Goal: Transaction & Acquisition: Purchase product/service

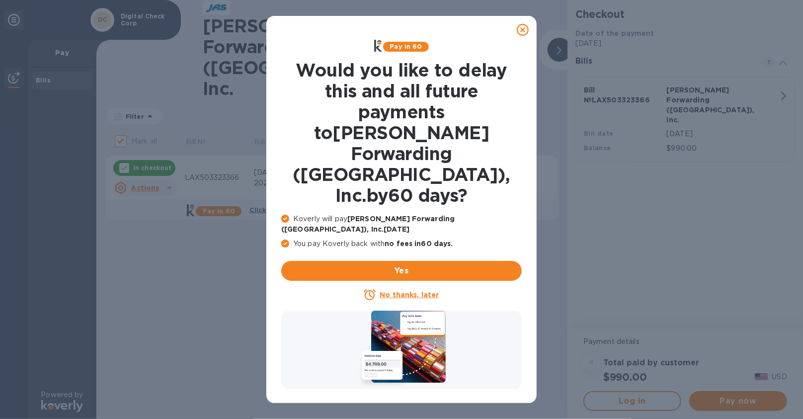
click at [399, 291] on u "No thanks, later" at bounding box center [409, 295] width 59 height 8
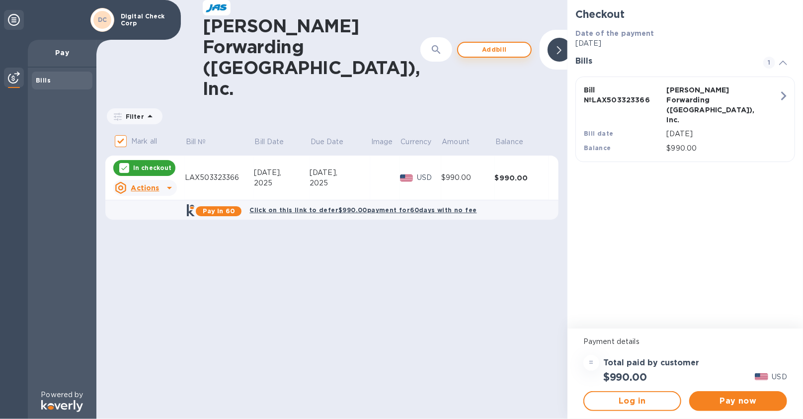
click at [466, 44] on span "Add bill" at bounding box center [494, 50] width 57 height 12
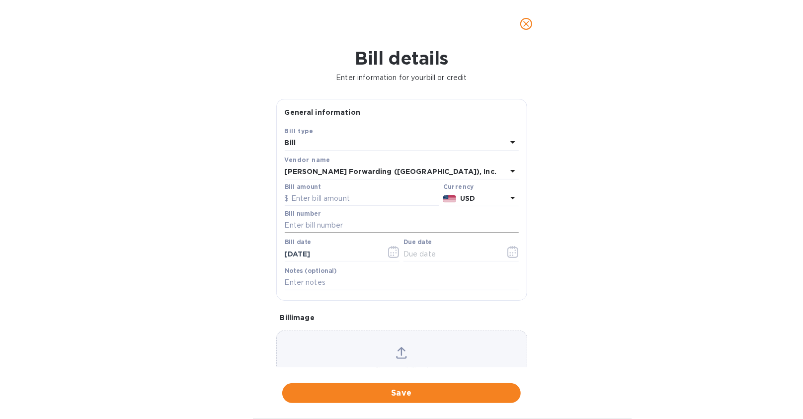
click at [314, 228] on input "text" at bounding box center [402, 225] width 234 height 15
paste input "LAX503326892"
type input "LAX503326892"
click at [318, 199] on input "text" at bounding box center [362, 198] width 155 height 15
type input "1,901.52"
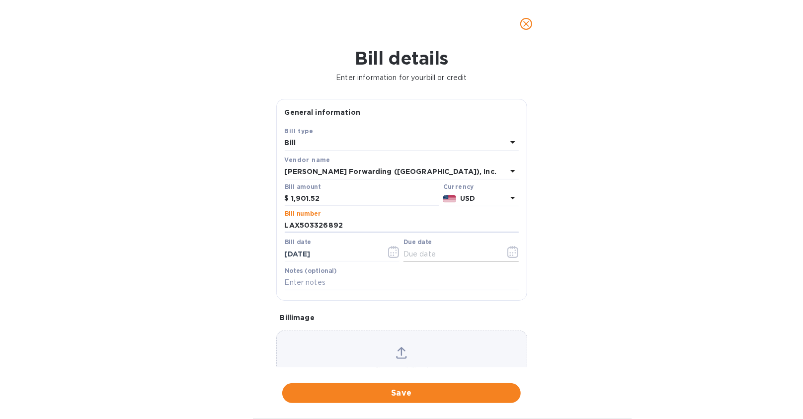
click at [507, 251] on icon "button" at bounding box center [512, 252] width 11 height 12
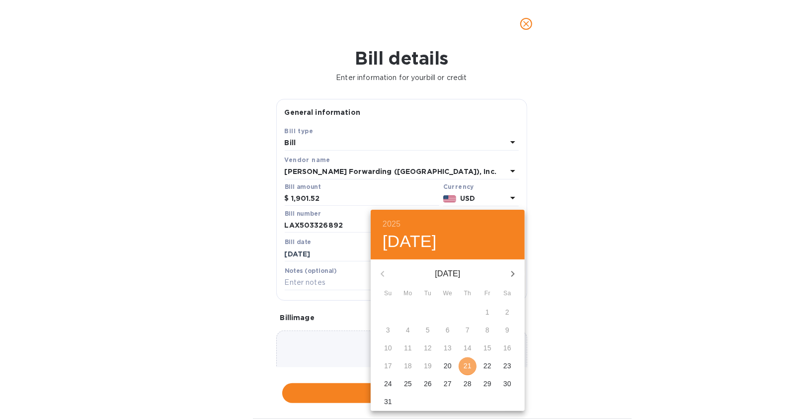
click at [472, 362] on span "21" at bounding box center [468, 366] width 18 height 10
type input "[DATE]"
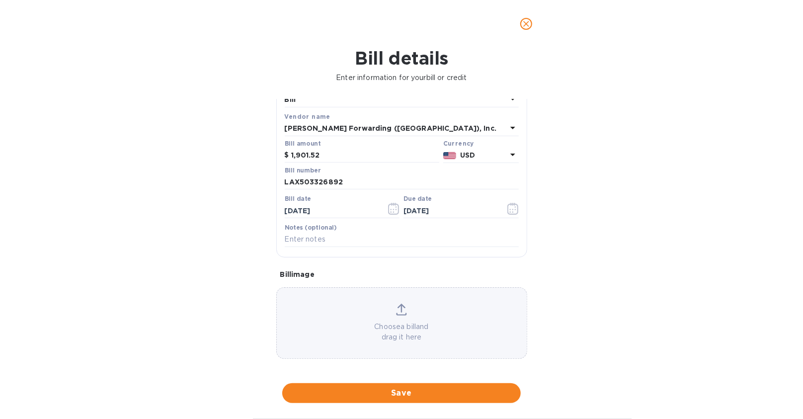
scroll to position [47, 0]
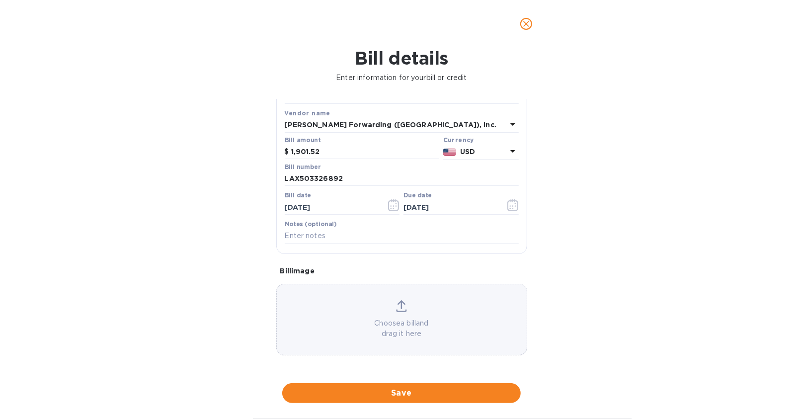
click at [379, 391] on span "Save" at bounding box center [401, 393] width 223 height 12
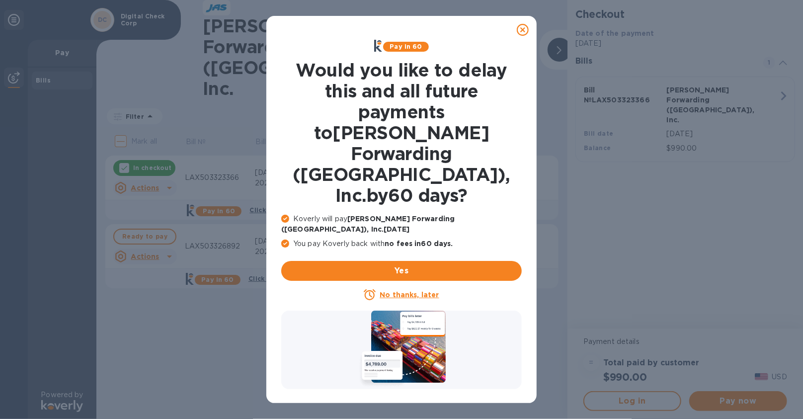
click at [434, 291] on u "No thanks, later" at bounding box center [409, 295] width 59 height 8
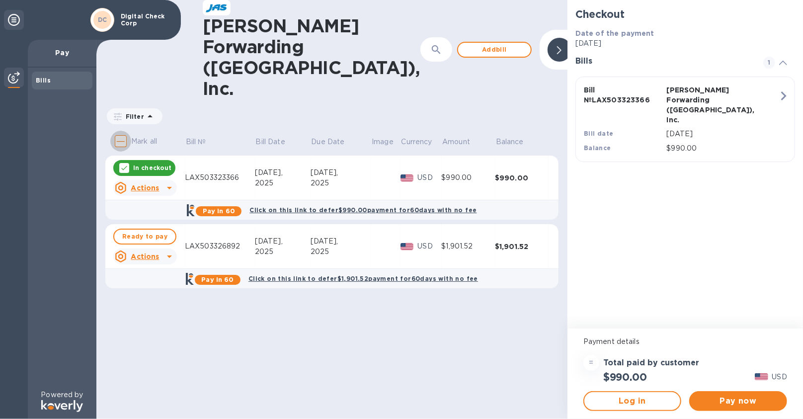
click at [120, 131] on input "Mark all" at bounding box center [120, 141] width 21 height 21
checkbox input "true"
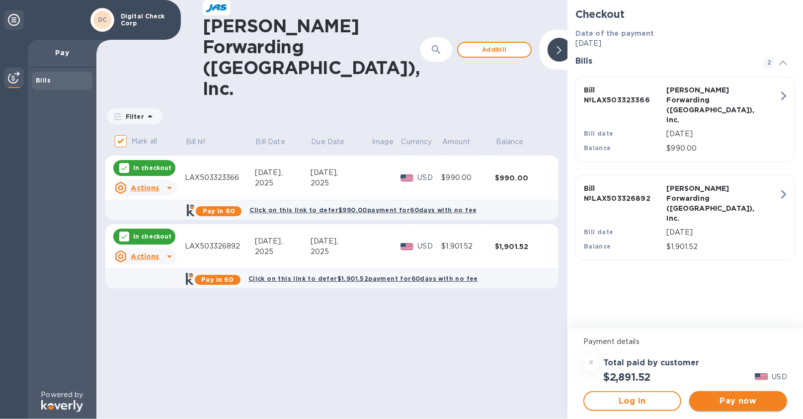
click at [731, 397] on span "Pay now" at bounding box center [738, 401] width 82 height 12
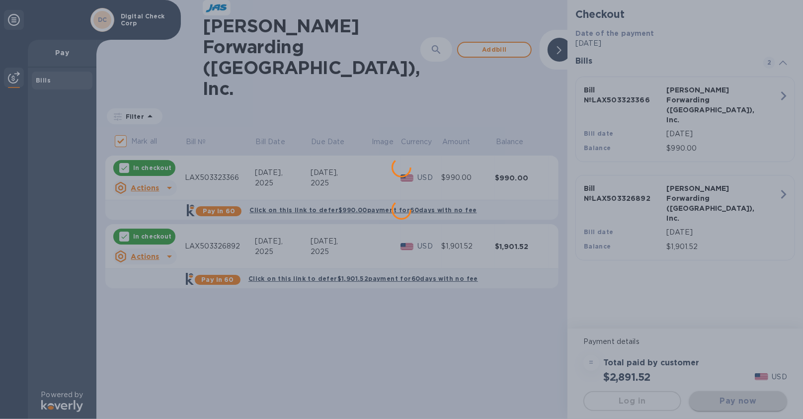
scroll to position [0, 0]
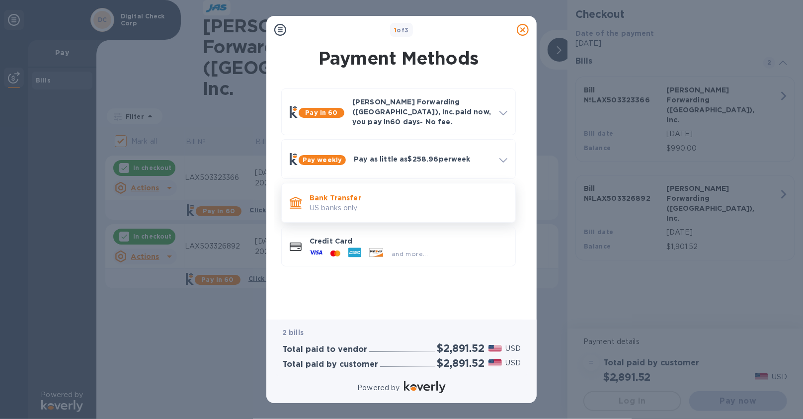
click at [347, 193] on p "Bank Transfer" at bounding box center [409, 198] width 198 height 10
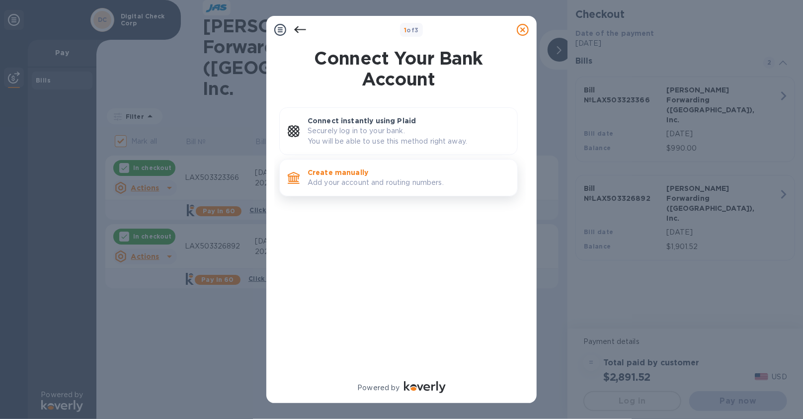
click at [329, 183] on p "Add your account and routing numbers." at bounding box center [409, 182] width 202 height 10
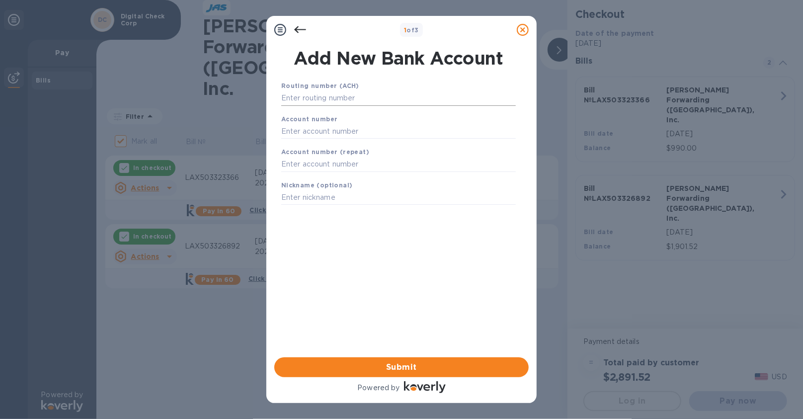
click at [307, 101] on input "text" at bounding box center [398, 98] width 235 height 15
click at [309, 132] on input "text" at bounding box center [398, 131] width 235 height 15
paste input "071000288"
type input "071000288"
click at [305, 166] on input "text" at bounding box center [398, 164] width 235 height 15
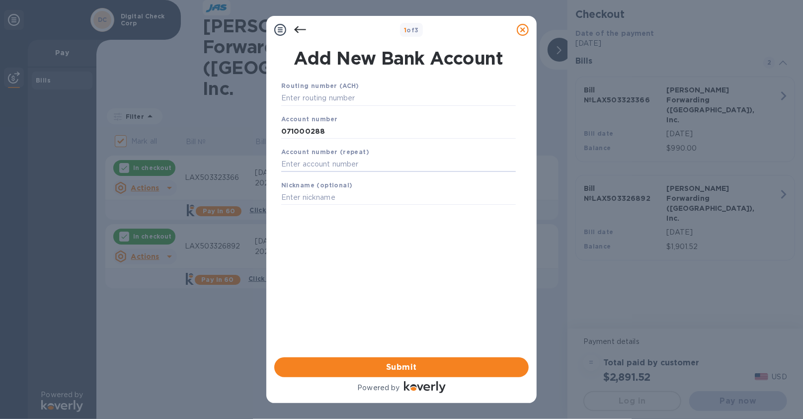
paste input "071000288"
type input "071000288"
click at [316, 100] on input "text" at bounding box center [398, 98] width 235 height 15
drag, startPoint x: 285, startPoint y: 102, endPoint x: 241, endPoint y: 101, distance: 44.2
click at [241, 101] on div "1 of 3 Add New Bank Account Routing number (ACH) 241 Account number [US_BANK_RO…" at bounding box center [401, 209] width 803 height 419
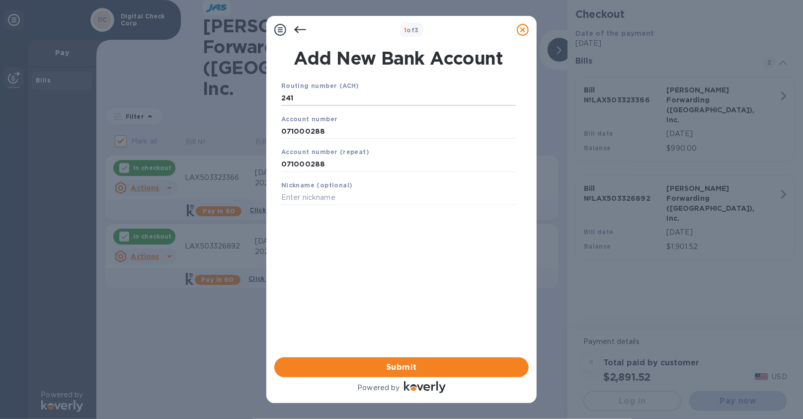
paste input "071000288"
type input "071000288"
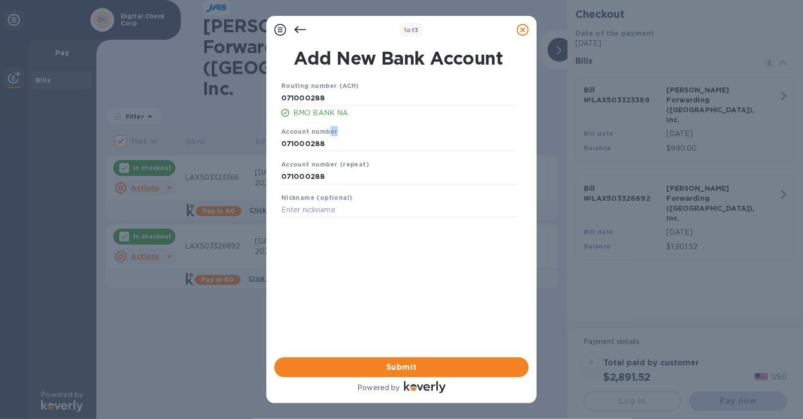
drag, startPoint x: 335, startPoint y: 134, endPoint x: 328, endPoint y: 132, distance: 7.7
click at [328, 132] on div "Account number 071000288" at bounding box center [398, 138] width 243 height 33
click at [332, 148] on input "071000288" at bounding box center [398, 143] width 235 height 15
drag, startPoint x: 272, startPoint y: 143, endPoint x: 226, endPoint y: 139, distance: 45.9
click at [226, 139] on div "1 of 3 Add New Bank Account Routing number (ACH) [US_BANK_ROUTING_MICR] BMO BAN…" at bounding box center [401, 209] width 803 height 419
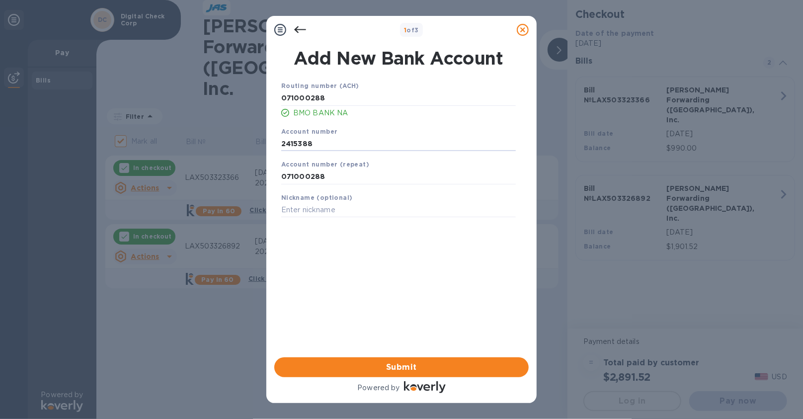
type input "2415388"
click at [352, 177] on input "071000288" at bounding box center [398, 176] width 235 height 15
click at [211, 177] on div "1 of 3 Add New Bank Account Routing number (ACH) [US_BANK_ROUTING_MICR] BMO BAN…" at bounding box center [401, 209] width 803 height 419
paste input "24153"
type input "2415388"
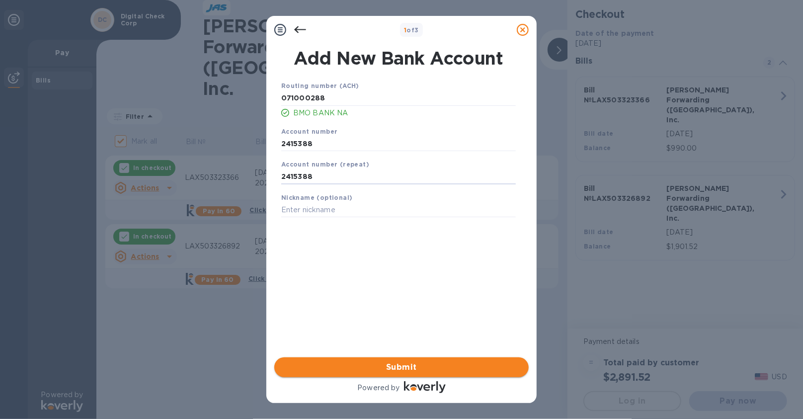
click at [437, 364] on span "Submit" at bounding box center [401, 367] width 239 height 12
